Goal: Task Accomplishment & Management: Manage account settings

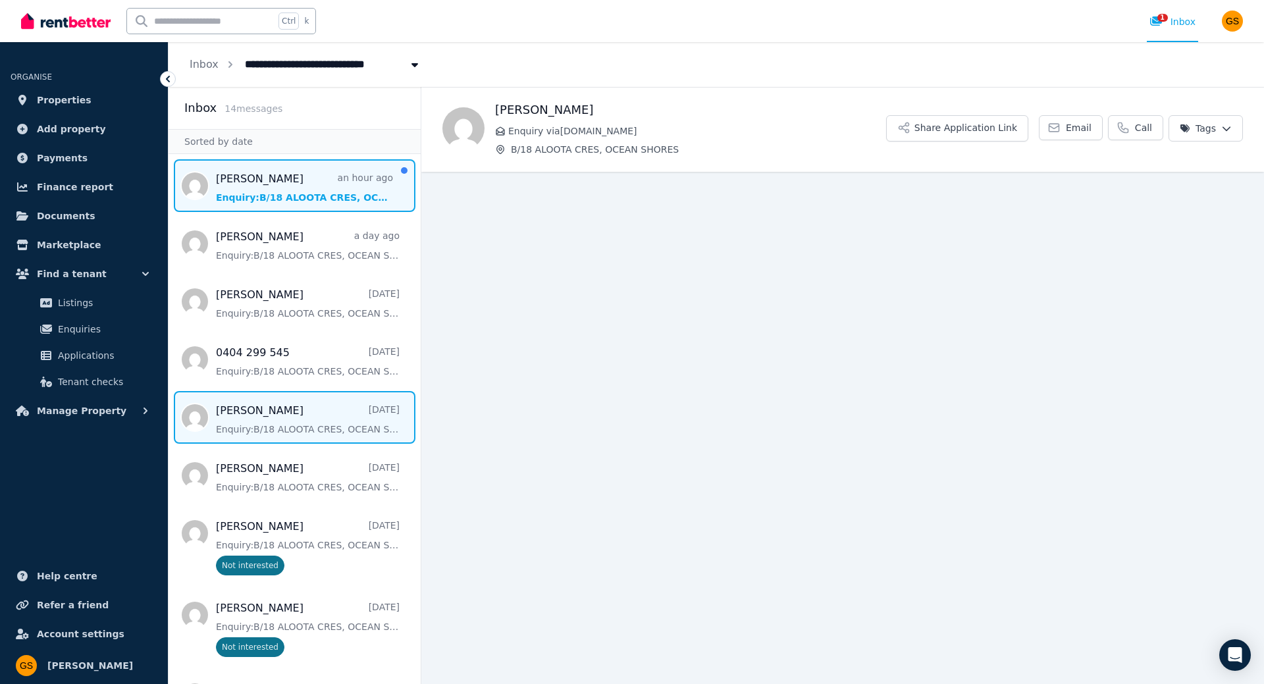
click at [281, 201] on span "Message list" at bounding box center [295, 185] width 252 height 53
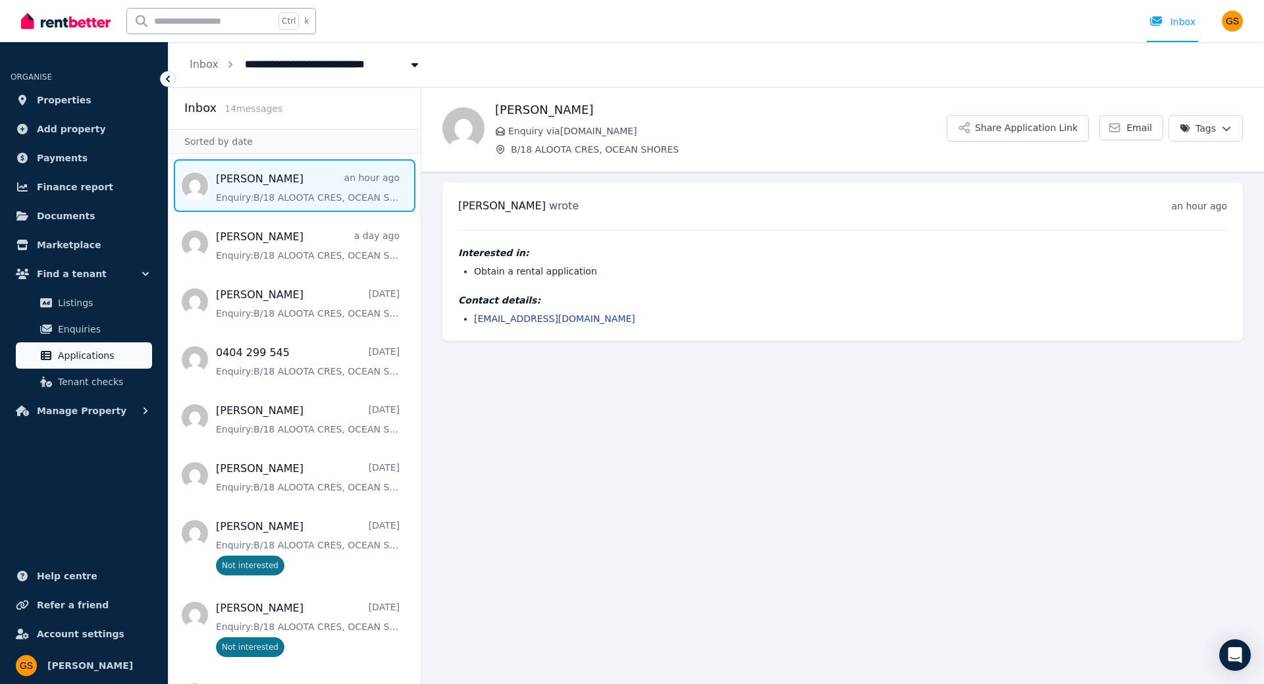
click at [75, 363] on span "Applications" at bounding box center [102, 356] width 89 height 16
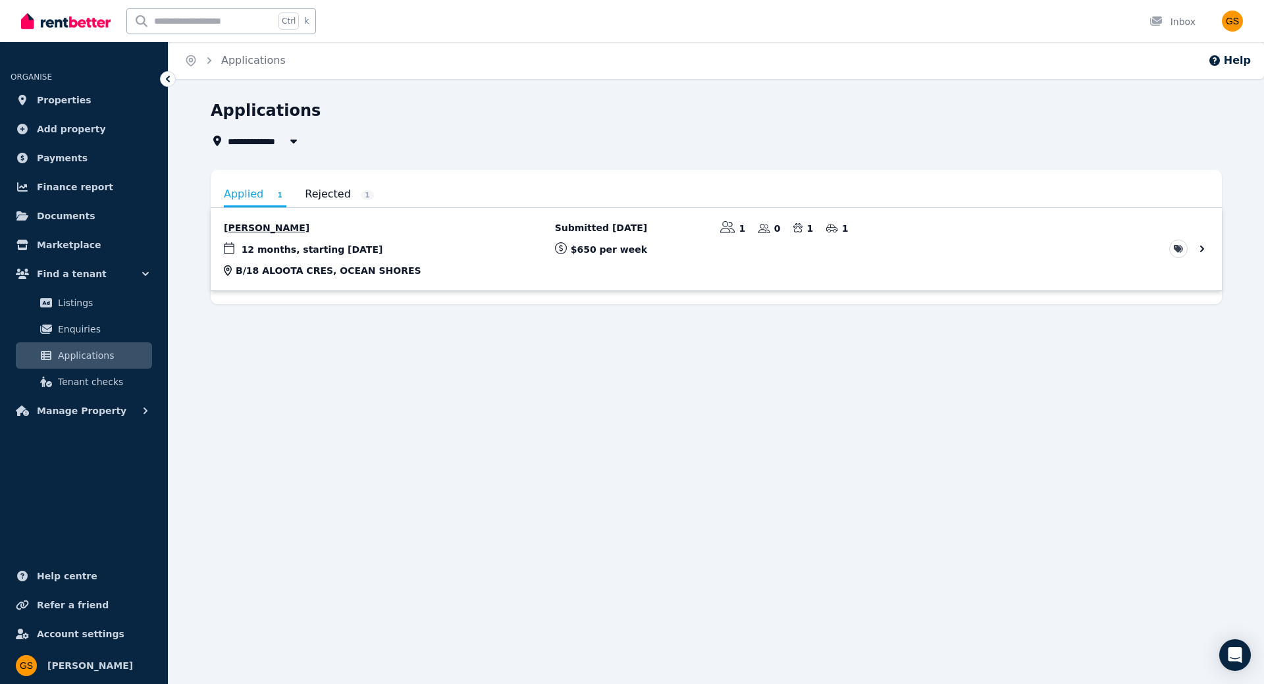
click at [385, 238] on link "View application: Craig Clifford" at bounding box center [716, 249] width 1011 height 82
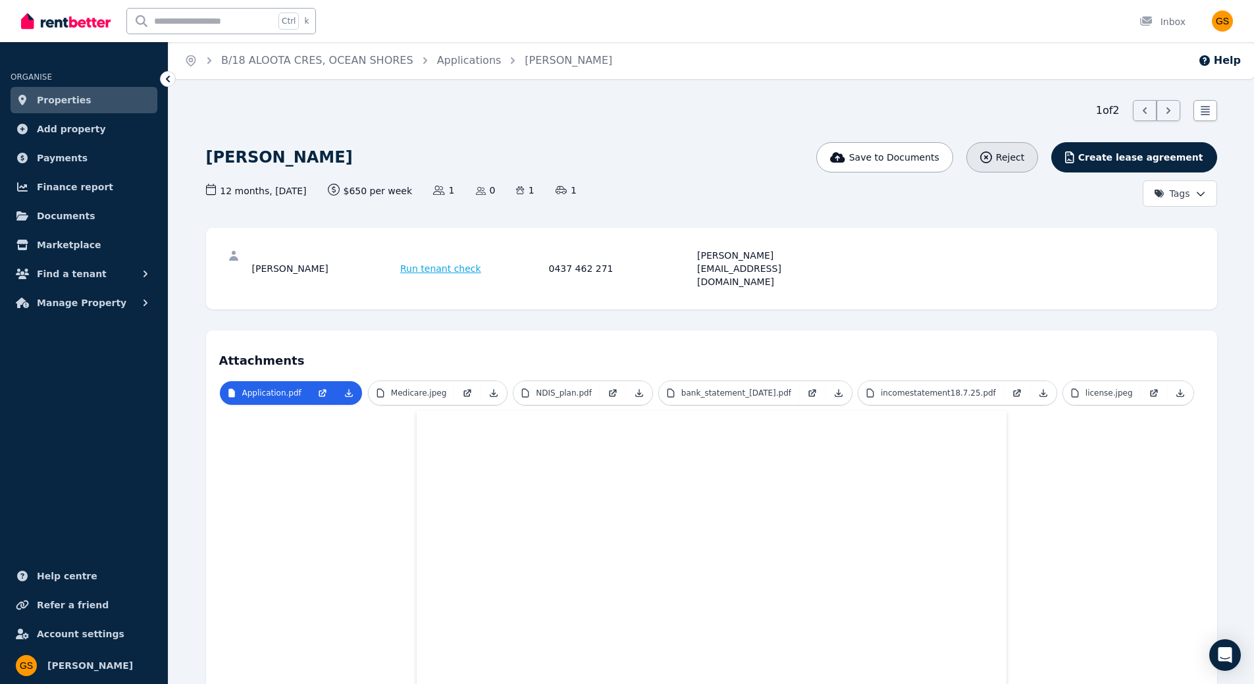
click at [1025, 157] on span "Reject" at bounding box center [1010, 157] width 28 height 13
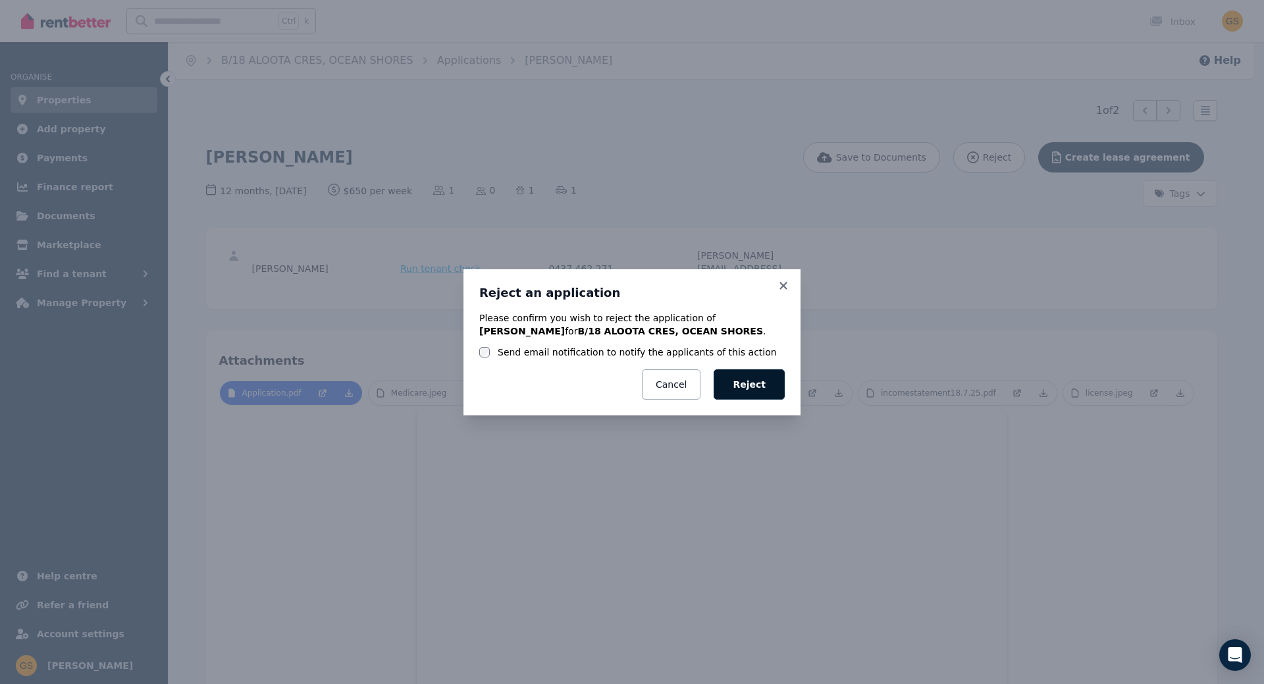
click at [752, 382] on button "Reject" at bounding box center [749, 384] width 71 height 30
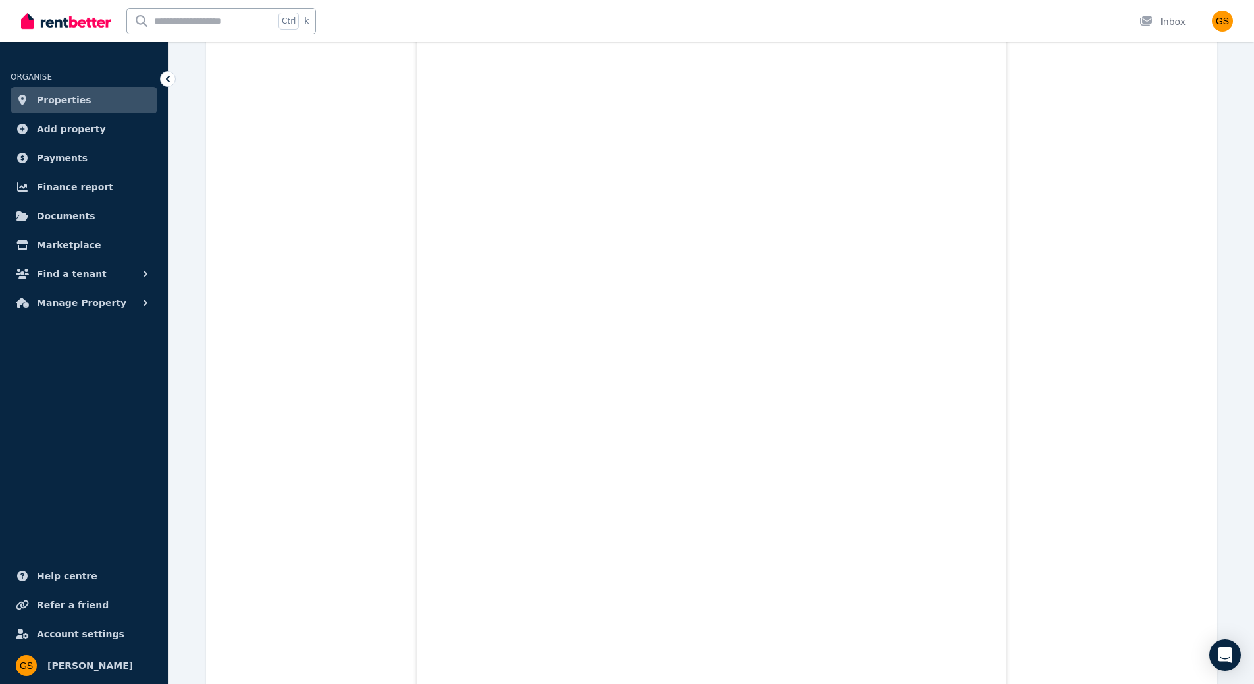
scroll to position [1251, 0]
